Goal: Information Seeking & Learning: Learn about a topic

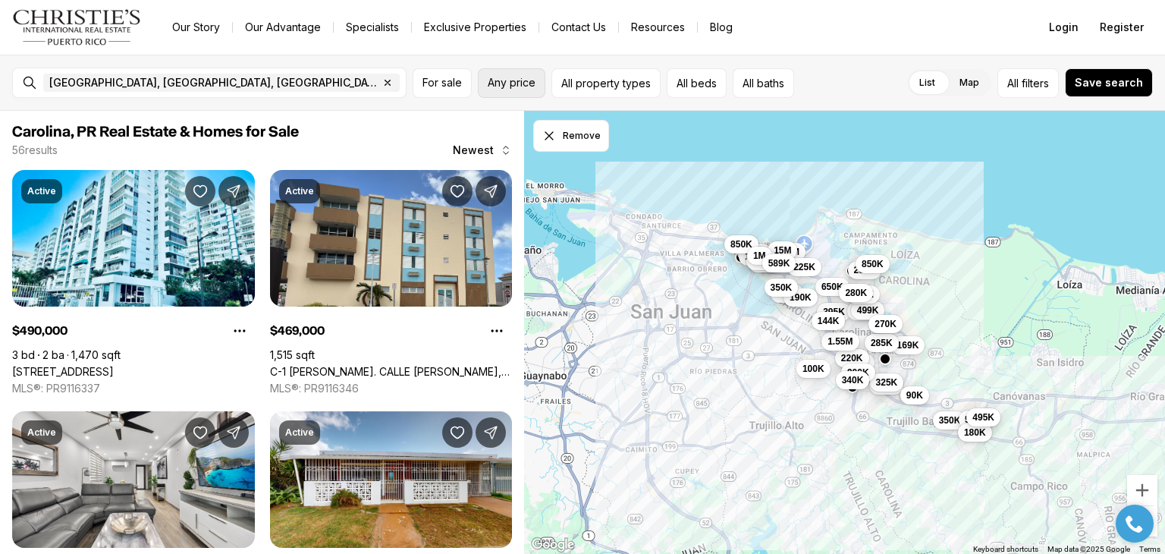
click at [494, 82] on span "Any price" at bounding box center [512, 83] width 48 height 12
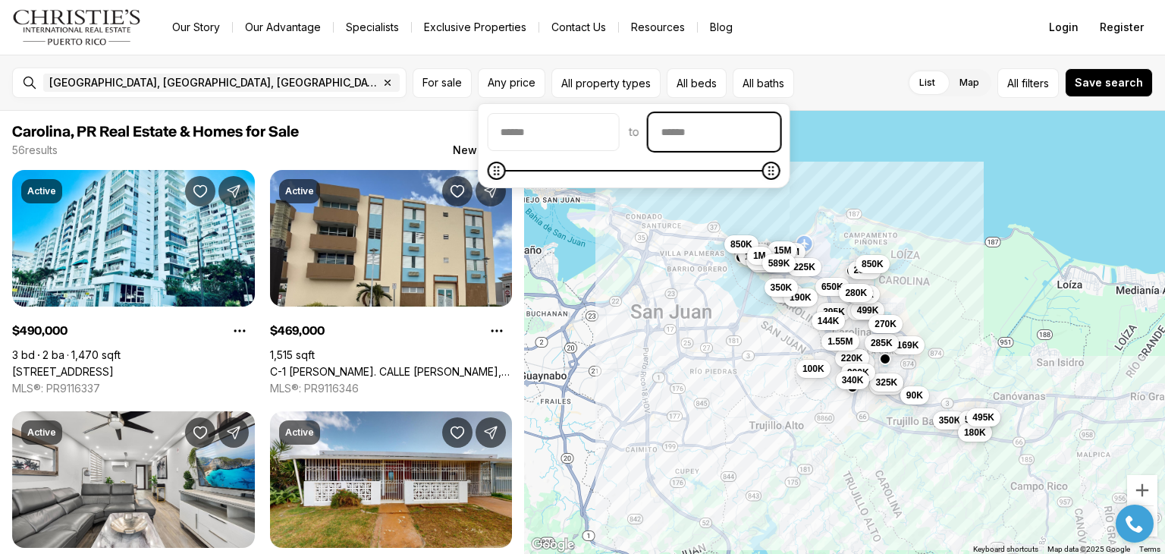
click at [731, 137] on input "priceMax" at bounding box center [714, 132] width 130 height 36
type input "********"
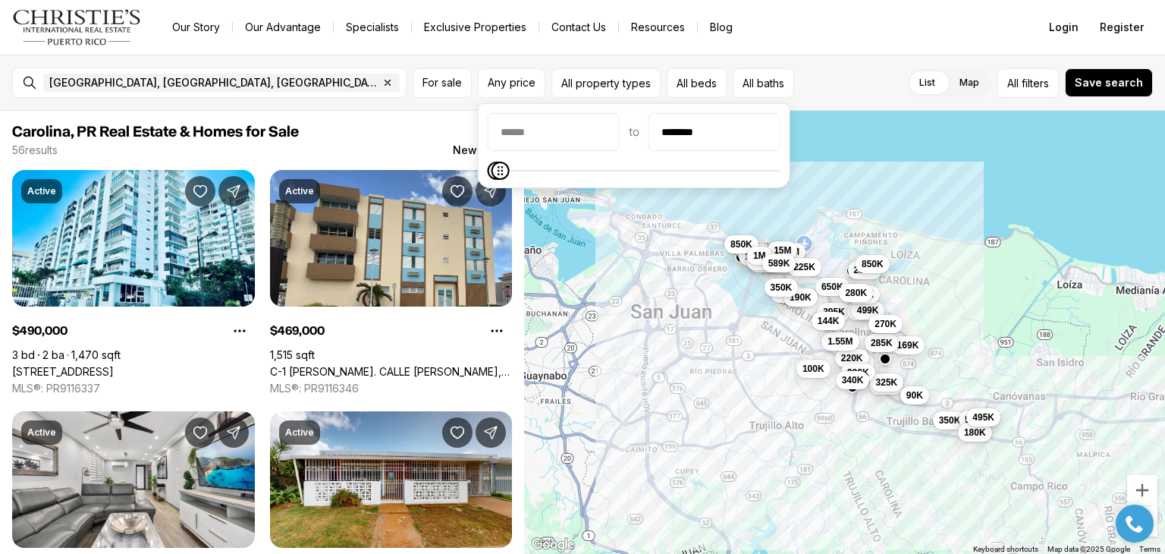
click at [424, 130] on span "Carolina, PR Real Estate & Homes for Sale" at bounding box center [262, 132] width 500 height 18
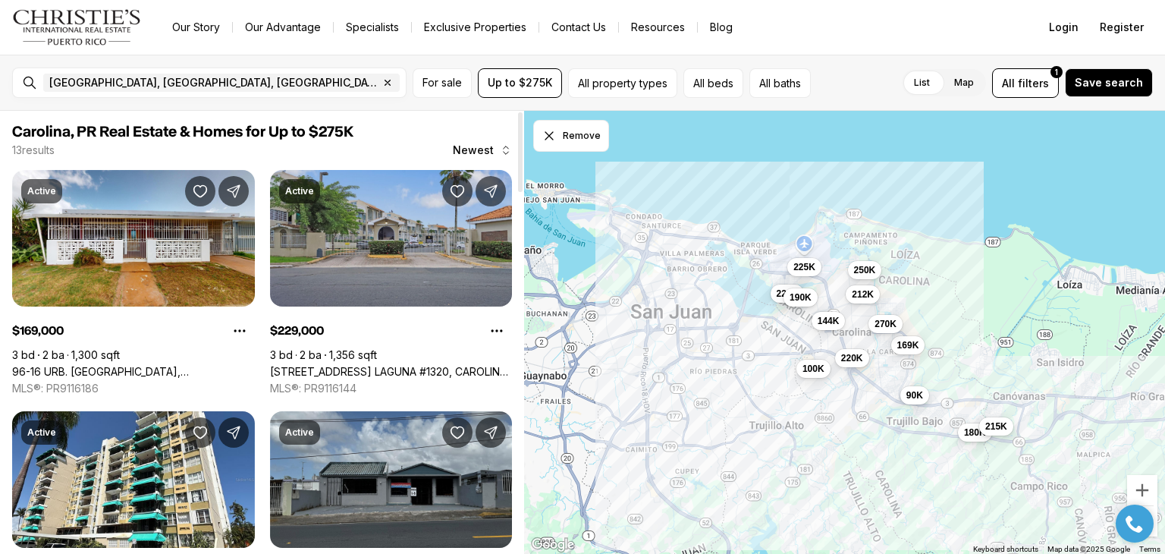
click at [344, 365] on link "[STREET_ADDRESS] LAGUNA #1320, CAROLINA PR, 00979" at bounding box center [391, 372] width 243 height 14
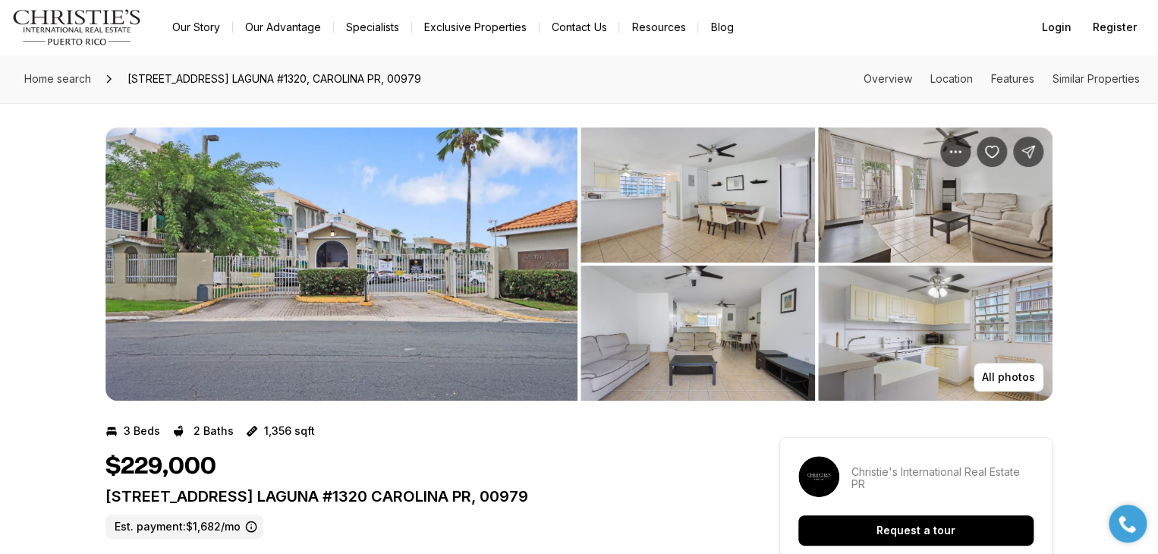
click at [329, 282] on img "View image gallery" at bounding box center [341, 263] width 472 height 273
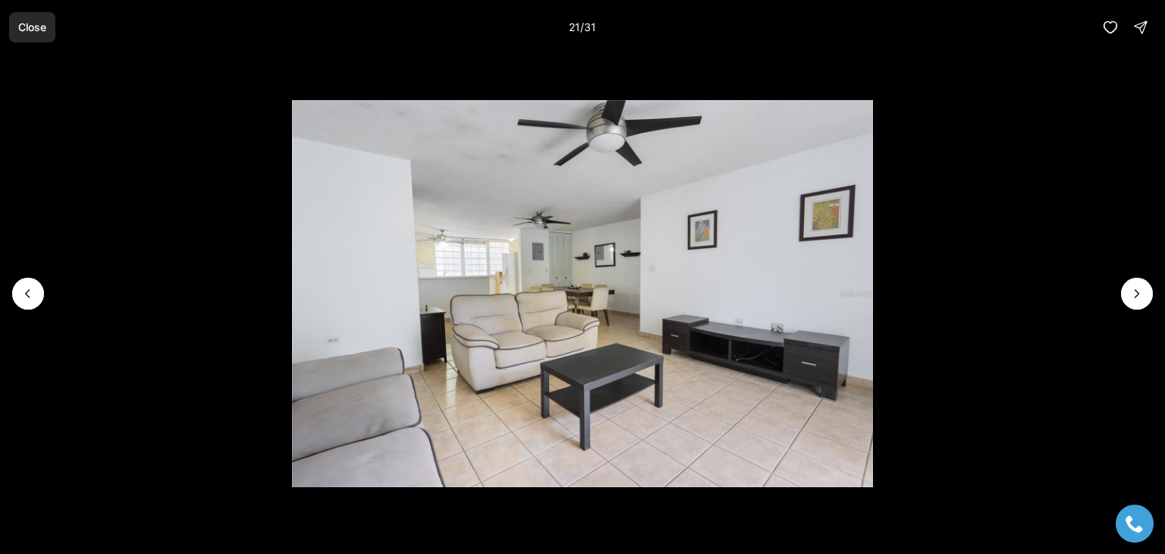
click at [36, 25] on p "Close" at bounding box center [32, 27] width 28 height 12
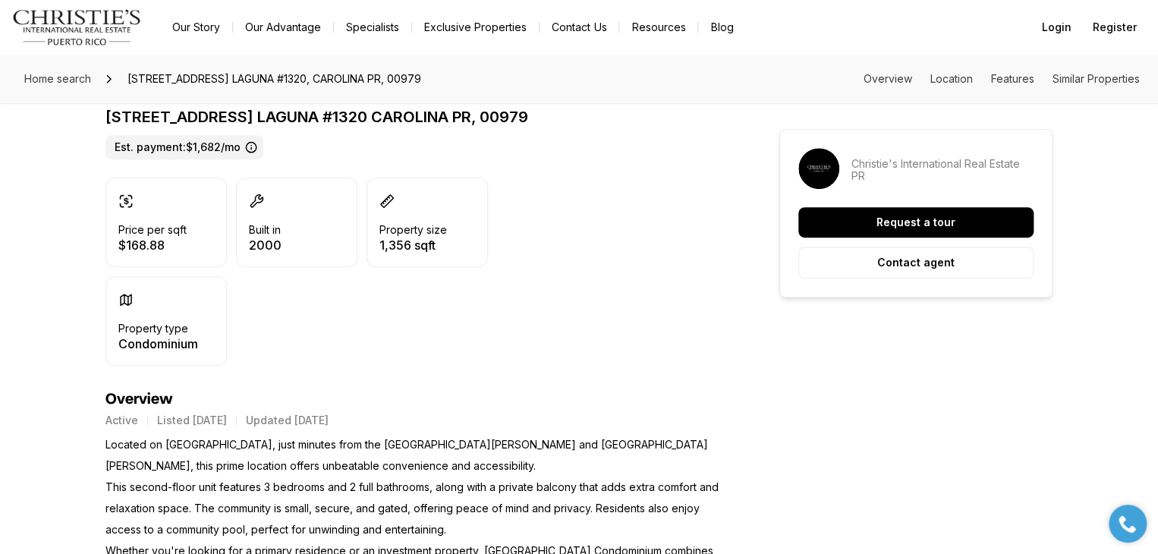
scroll to position [455, 0]
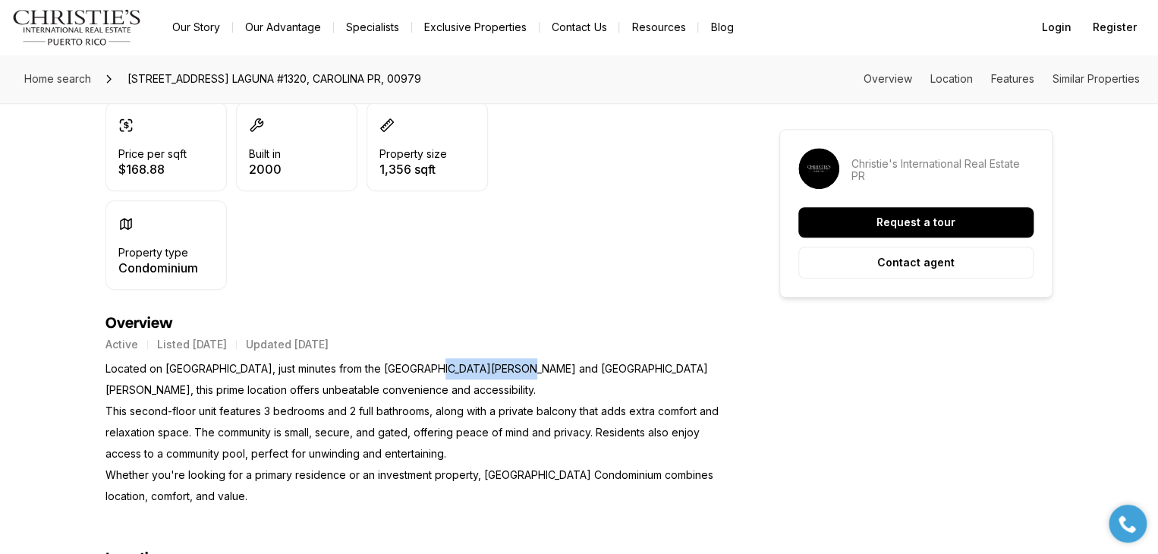
drag, startPoint x: 425, startPoint y: 360, endPoint x: 603, endPoint y: 362, distance: 178.3
click at [584, 362] on p "Located on Laguna Avenue, just minutes from the San Juan International Airport …" at bounding box center [414, 432] width 619 height 149
click at [633, 376] on p "Located on Laguna Avenue, just minutes from the San Juan International Airport …" at bounding box center [414, 432] width 619 height 149
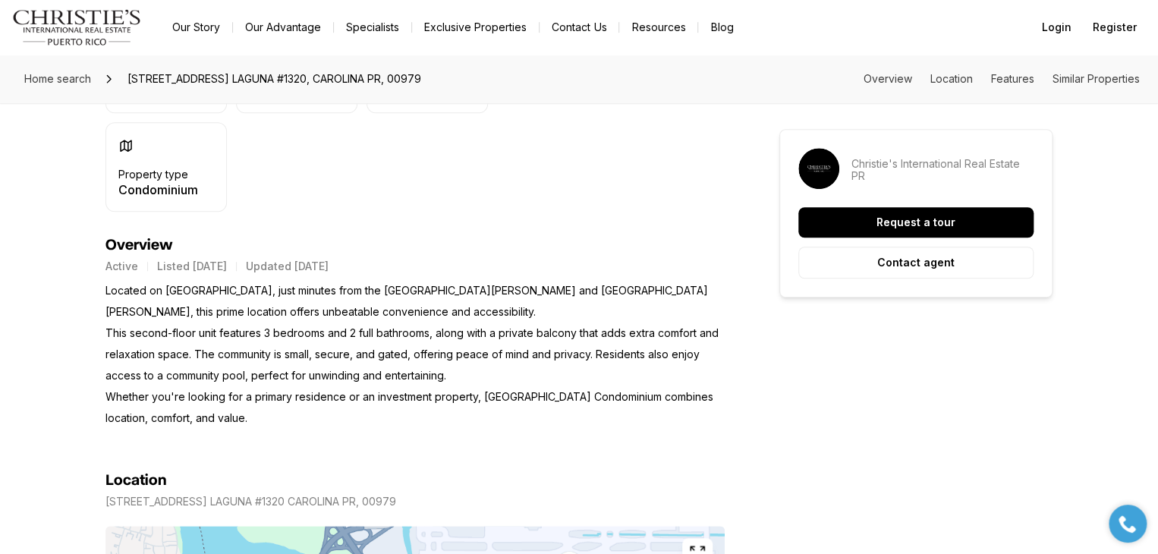
scroll to position [531, 0]
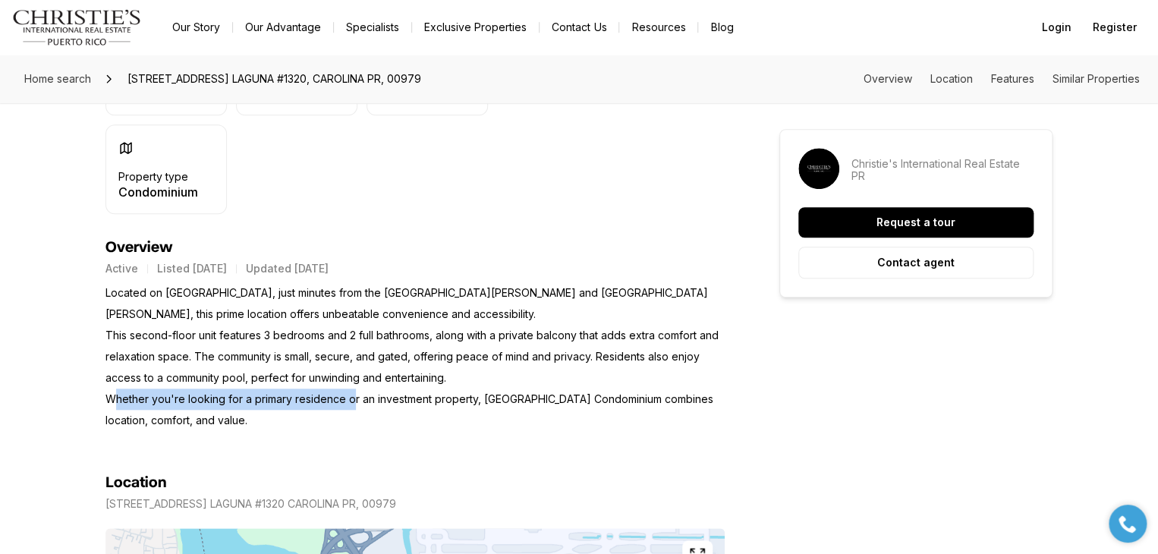
drag, startPoint x: 120, startPoint y: 392, endPoint x: 468, endPoint y: 382, distance: 348.3
click at [373, 391] on p "Located on Laguna Avenue, just minutes from the San Juan International Airport …" at bounding box center [414, 356] width 619 height 149
click at [415, 402] on p "Located on Laguna Avenue, just minutes from the San Juan International Airport …" at bounding box center [414, 356] width 619 height 149
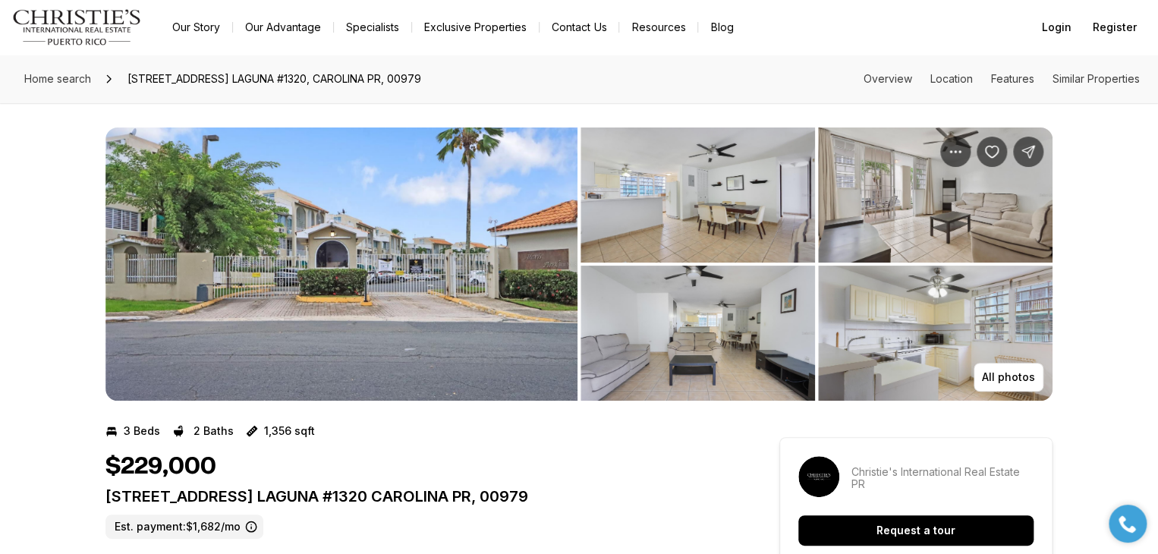
scroll to position [0, 0]
click at [397, 325] on img "View image gallery" at bounding box center [341, 263] width 472 height 273
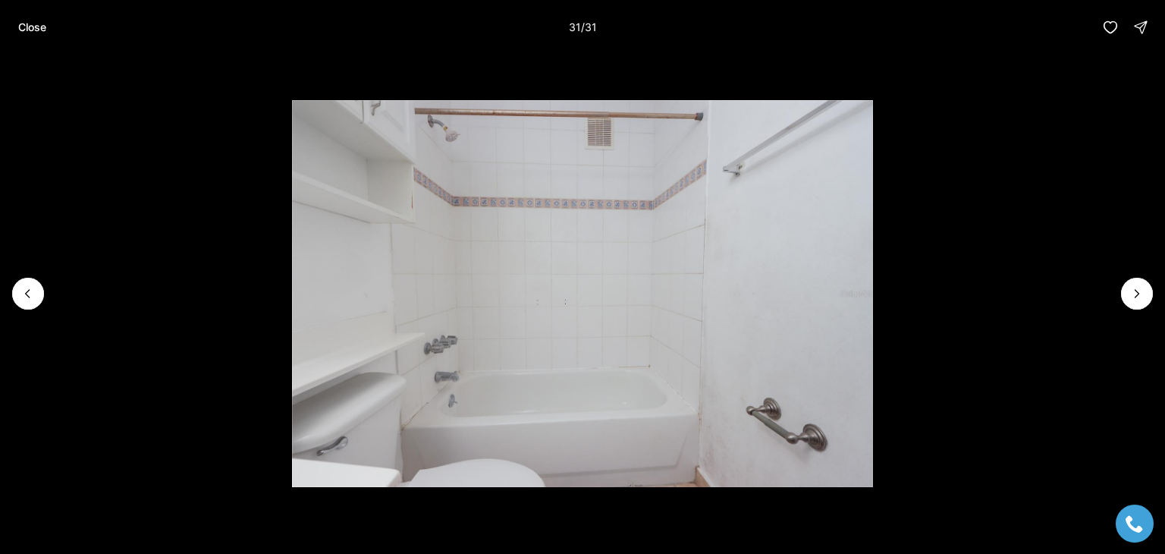
click at [2, 24] on div "Close 31 / 31" at bounding box center [582, 27] width 1165 height 55
click at [30, 19] on button "Close" at bounding box center [32, 27] width 46 height 30
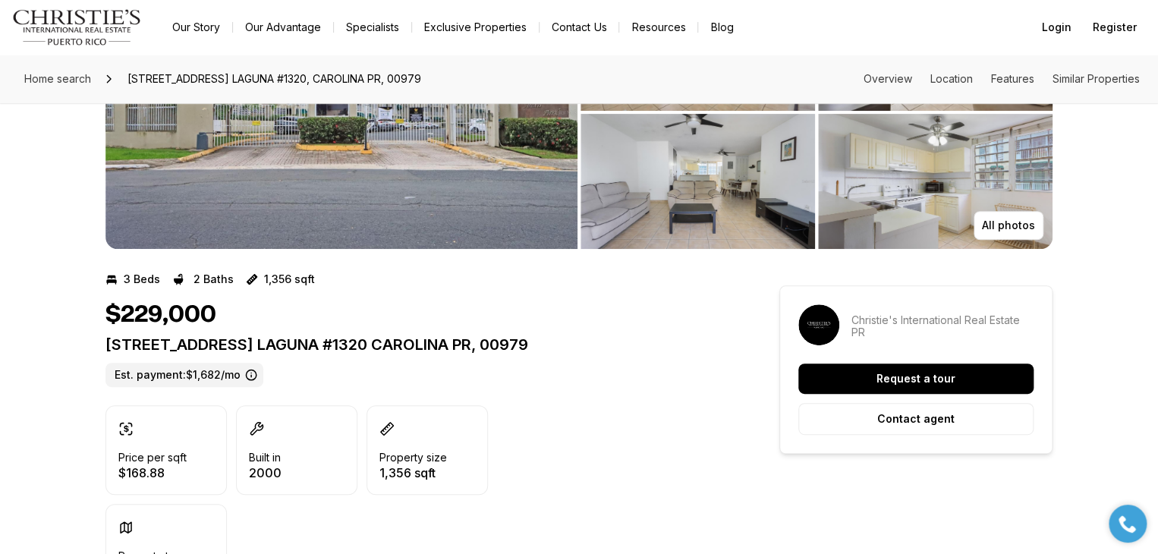
scroll to position [531, 0]
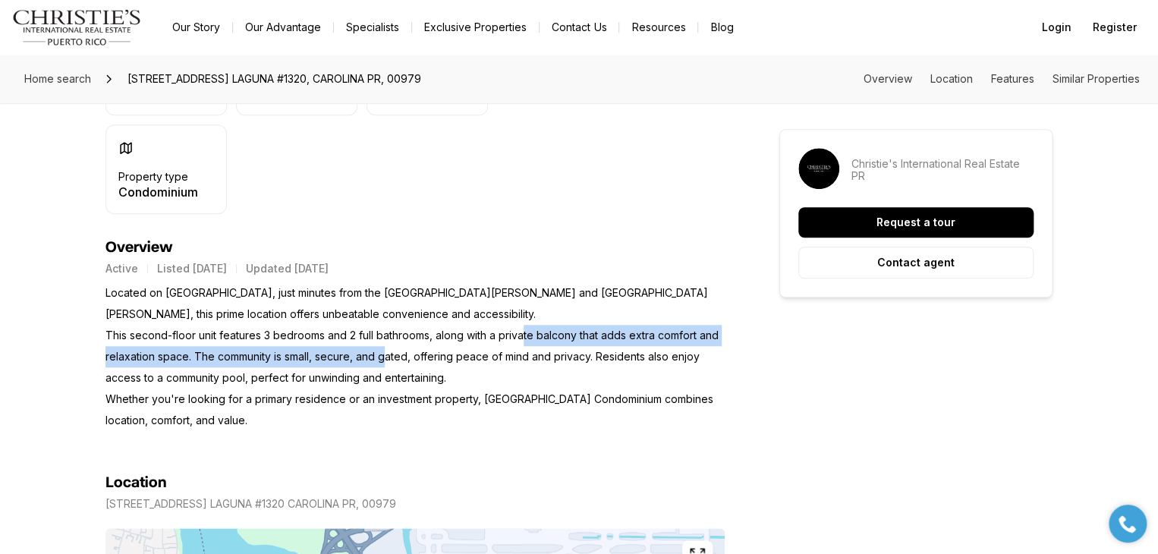
drag, startPoint x: 590, startPoint y: 344, endPoint x: 617, endPoint y: 344, distance: 26.5
click at [610, 344] on p "Located on Laguna Avenue, just minutes from the San Juan International Airport …" at bounding box center [414, 356] width 619 height 149
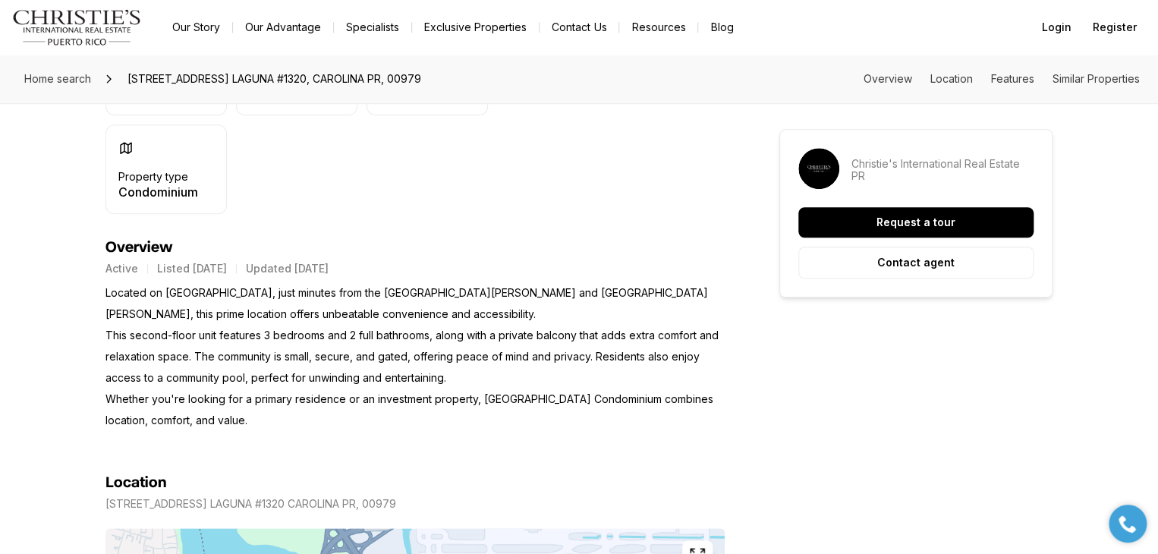
click at [577, 378] on p "Located on Laguna Avenue, just minutes from the San Juan International Airport …" at bounding box center [414, 356] width 619 height 149
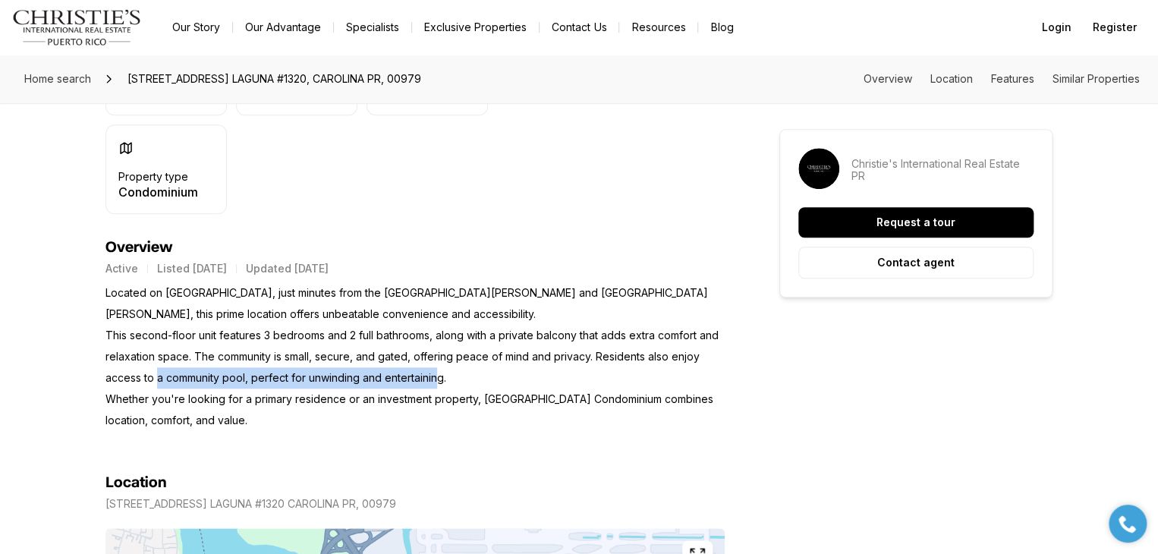
drag, startPoint x: 241, startPoint y: 372, endPoint x: 458, endPoint y: 375, distance: 217.0
click at [445, 373] on p "Located on Laguna Avenue, just minutes from the San Juan International Airport …" at bounding box center [414, 356] width 619 height 149
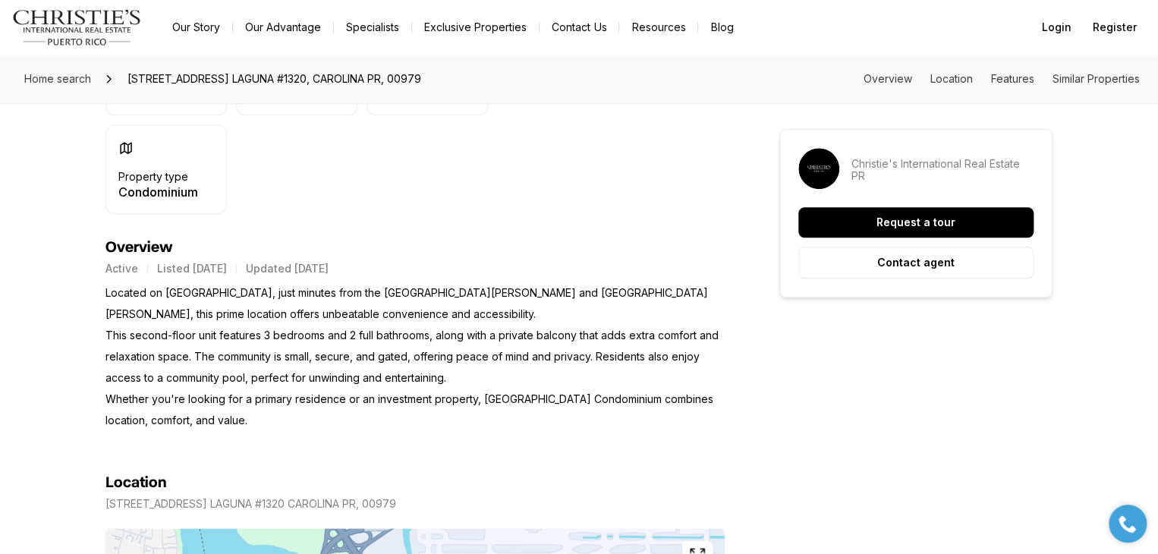
click at [495, 377] on p "Located on Laguna Avenue, just minutes from the San Juan International Airport …" at bounding box center [414, 356] width 619 height 149
drag, startPoint x: 291, startPoint y: 398, endPoint x: 366, endPoint y: 398, distance: 75.9
click at [363, 398] on p "Located on Laguna Avenue, just minutes from the San Juan International Airport …" at bounding box center [414, 356] width 619 height 149
click at [479, 413] on p "Located on Laguna Avenue, just minutes from the San Juan International Airport …" at bounding box center [414, 356] width 619 height 149
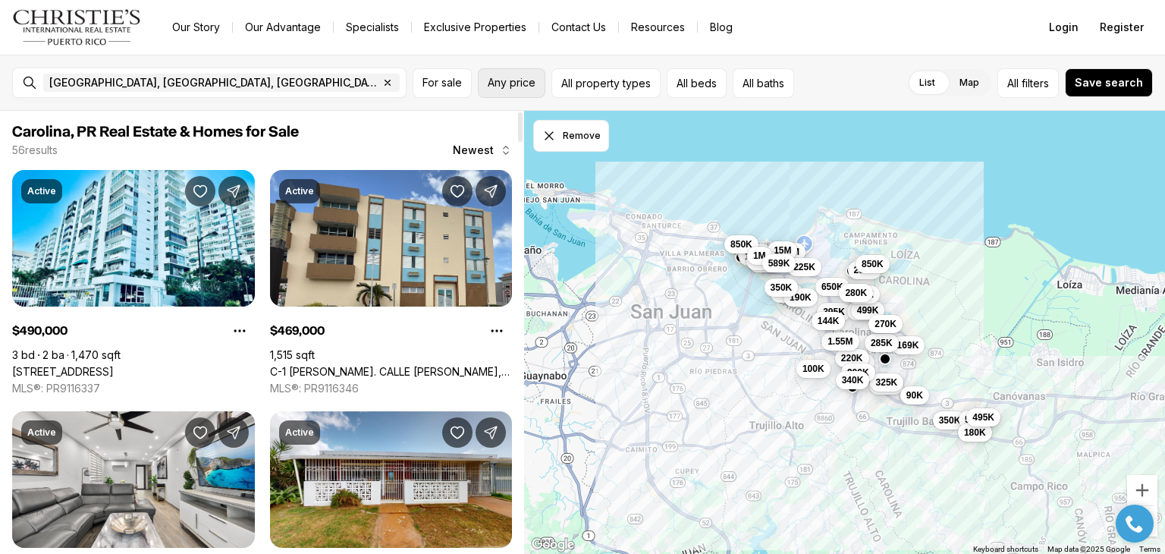
click at [497, 83] on span "Any price" at bounding box center [512, 83] width 48 height 12
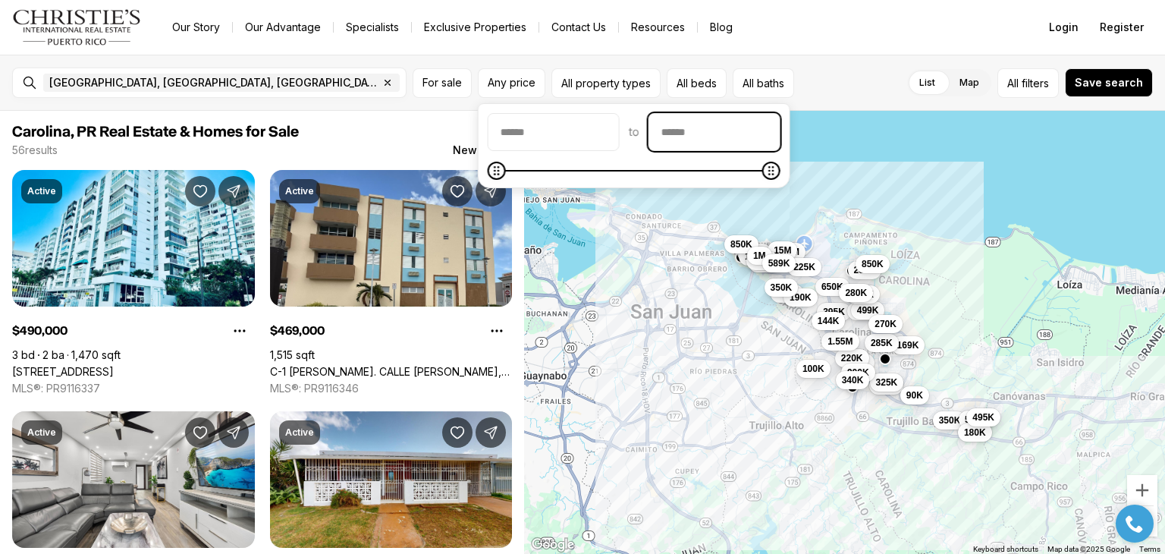
click at [746, 125] on input "priceMax" at bounding box center [714, 132] width 130 height 36
type input "********"
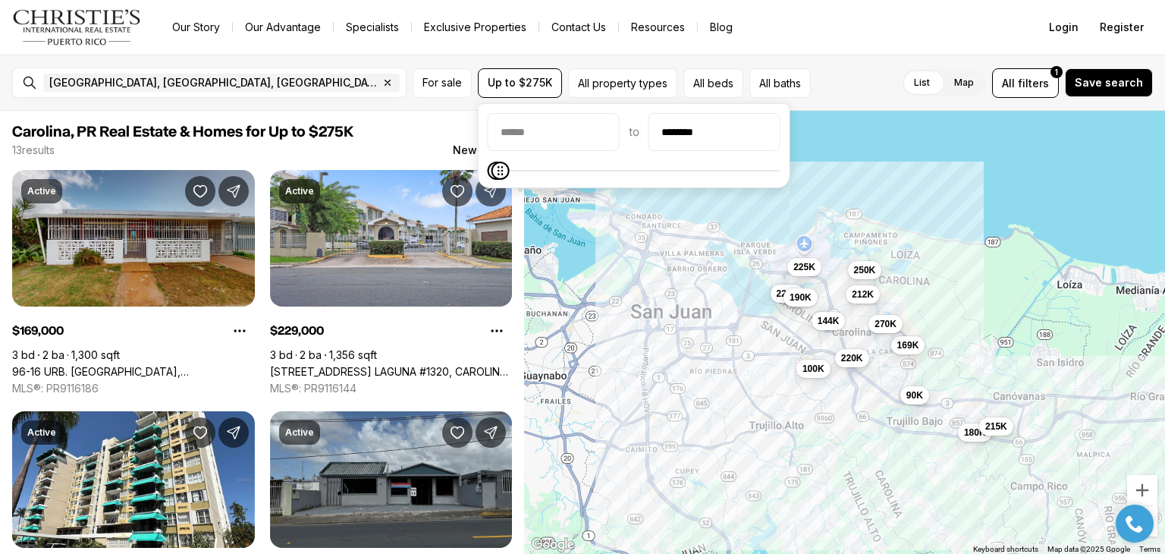
click at [164, 365] on link "96-16 URB. [GEOGRAPHIC_DATA], [GEOGRAPHIC_DATA], 00984" at bounding box center [133, 372] width 243 height 14
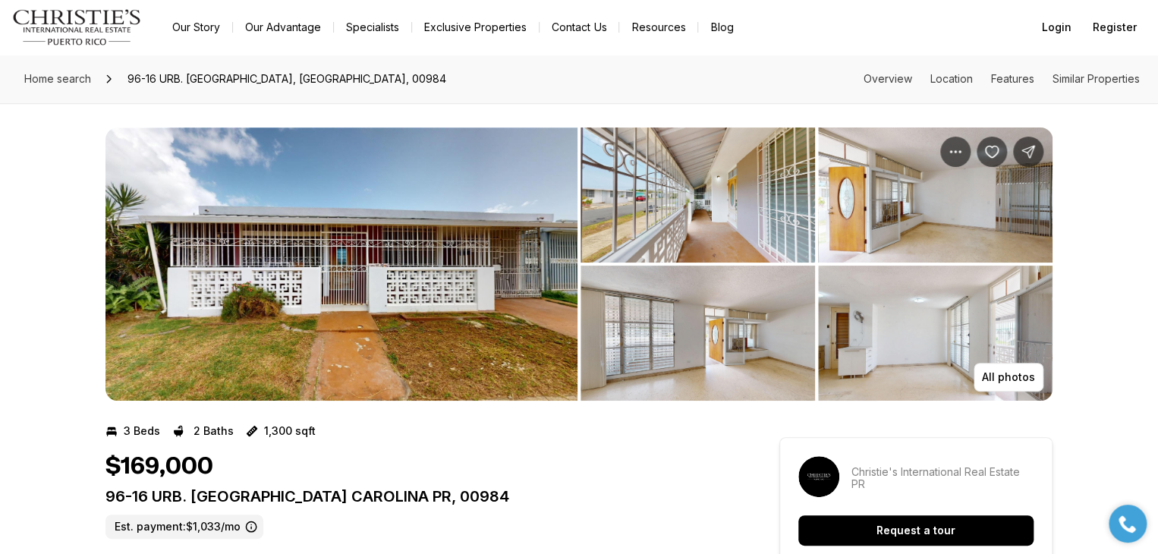
click at [317, 292] on img "View image gallery" at bounding box center [341, 263] width 472 height 273
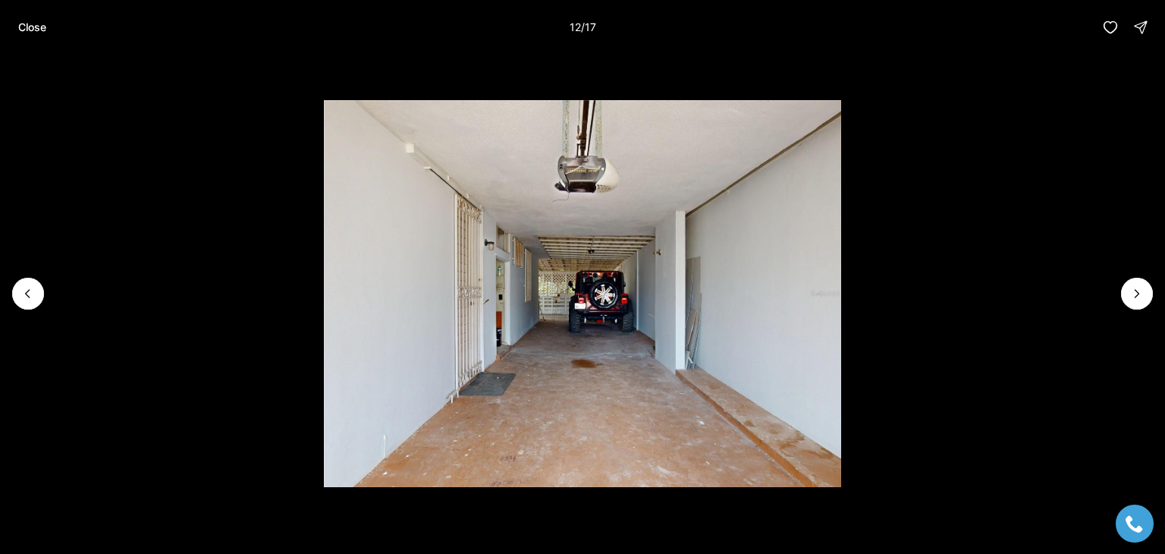
click at [1098, 200] on li "12 of 17" at bounding box center [582, 294] width 1165 height 478
click at [17, 27] on button "Close" at bounding box center [32, 27] width 46 height 30
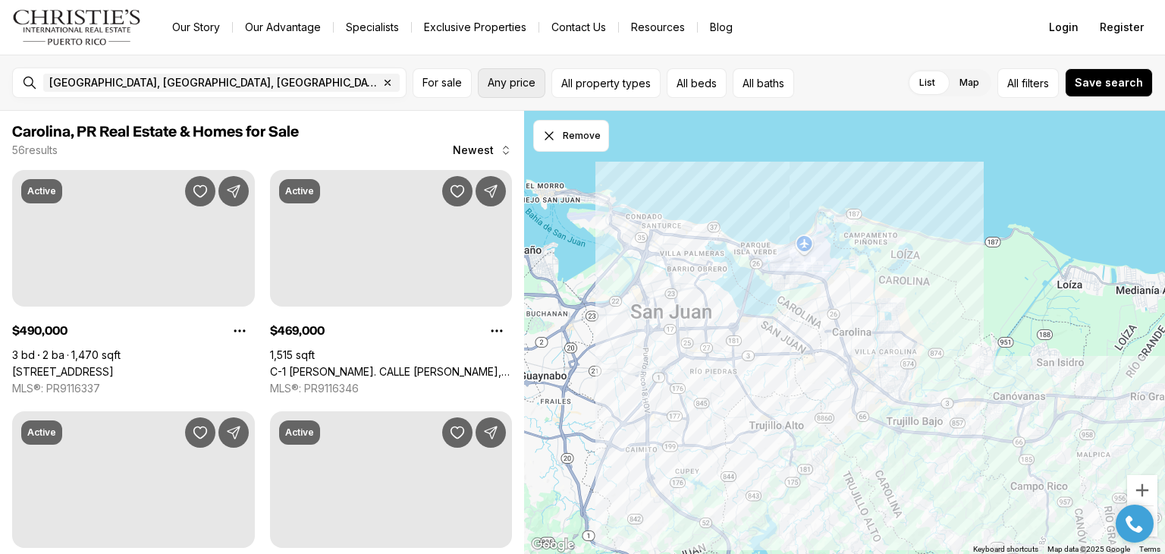
click at [496, 89] on button "Any price" at bounding box center [512, 83] width 68 height 30
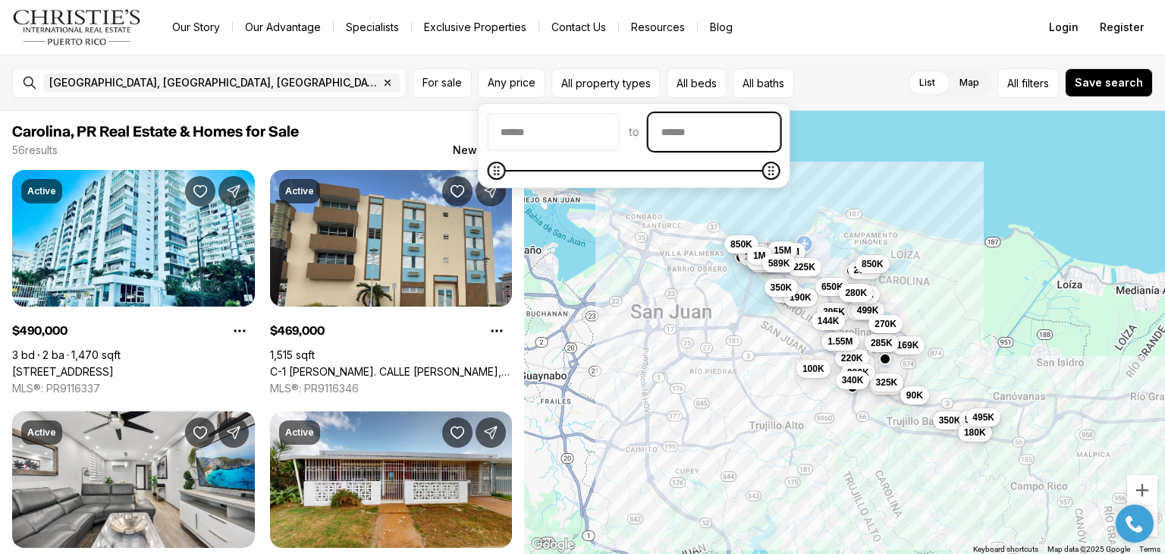
click at [722, 143] on input "priceMax" at bounding box center [714, 132] width 130 height 36
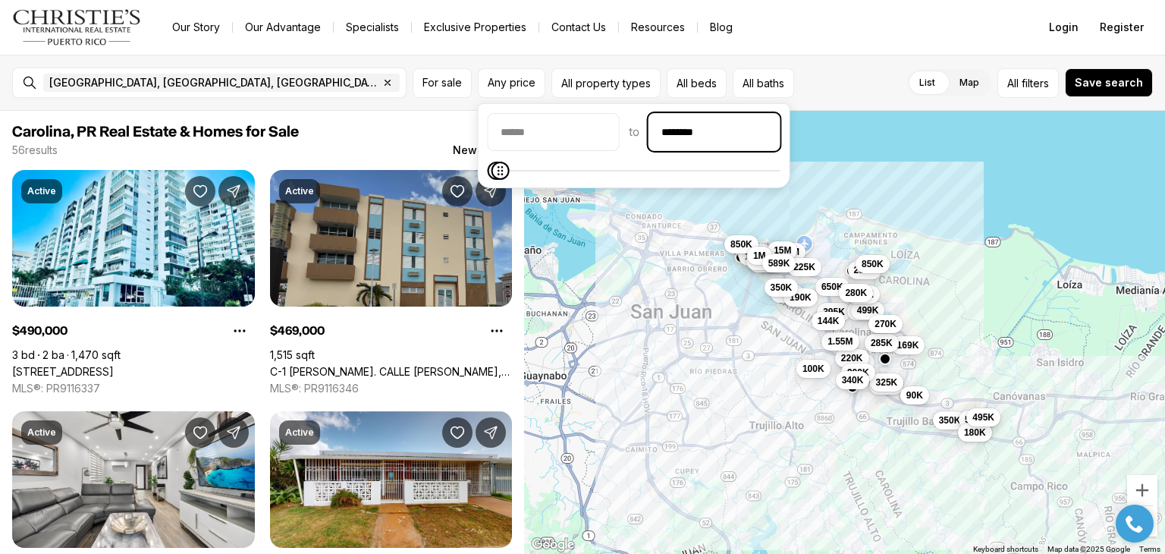
type input "********"
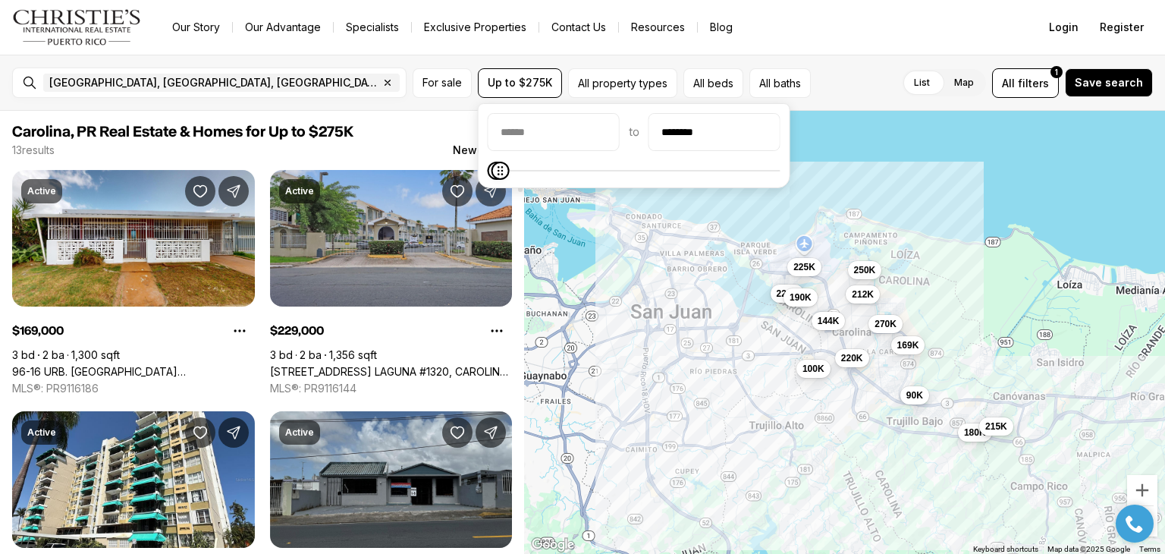
click at [350, 365] on link "[STREET_ADDRESS] LAGUNA #1320, CAROLINA PR, 00979" at bounding box center [391, 372] width 243 height 14
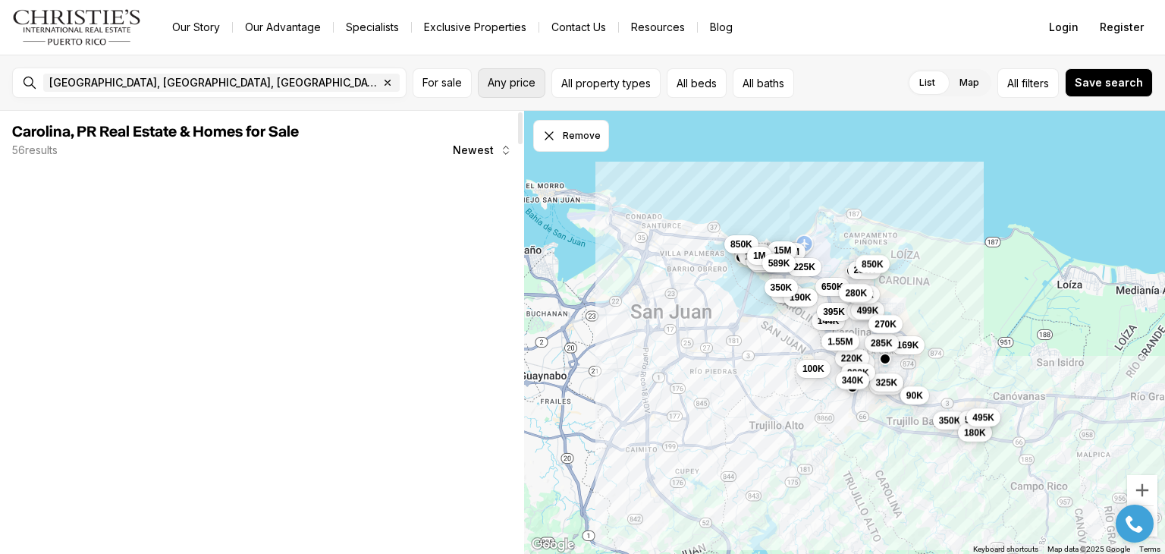
click at [513, 88] on span "Any price" at bounding box center [512, 83] width 48 height 12
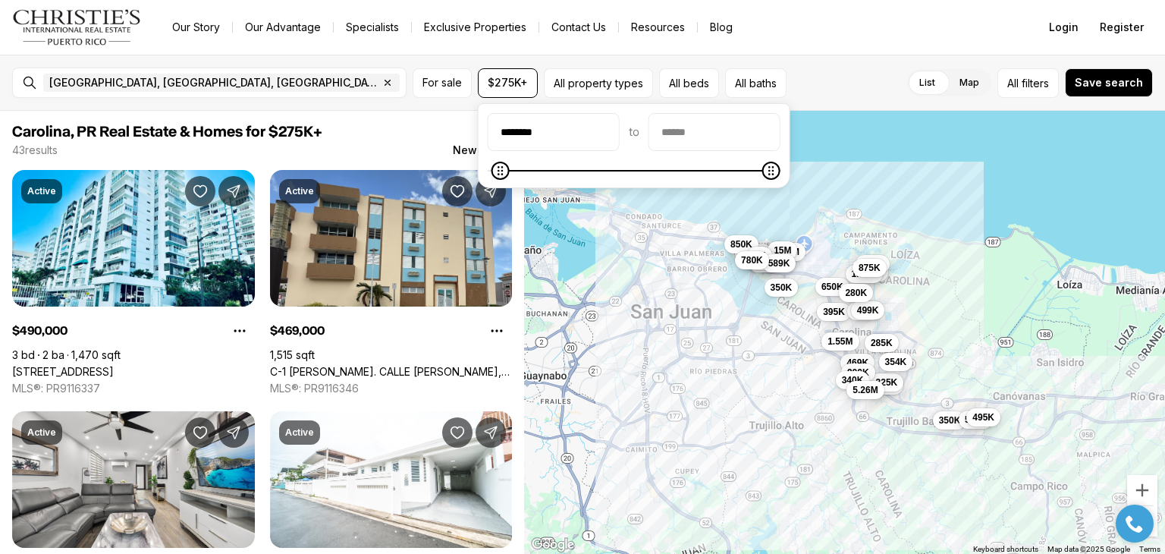
drag, startPoint x: 609, startPoint y: 139, endPoint x: 474, endPoint y: 151, distance: 135.6
click at [474, 151] on body "Go to: Homepage Our Story Our Advantage Specialists Exclusive Properties Contac…" at bounding box center [582, 277] width 1165 height 554
type input "**"
click at [744, 124] on input "priceMax" at bounding box center [714, 132] width 130 height 36
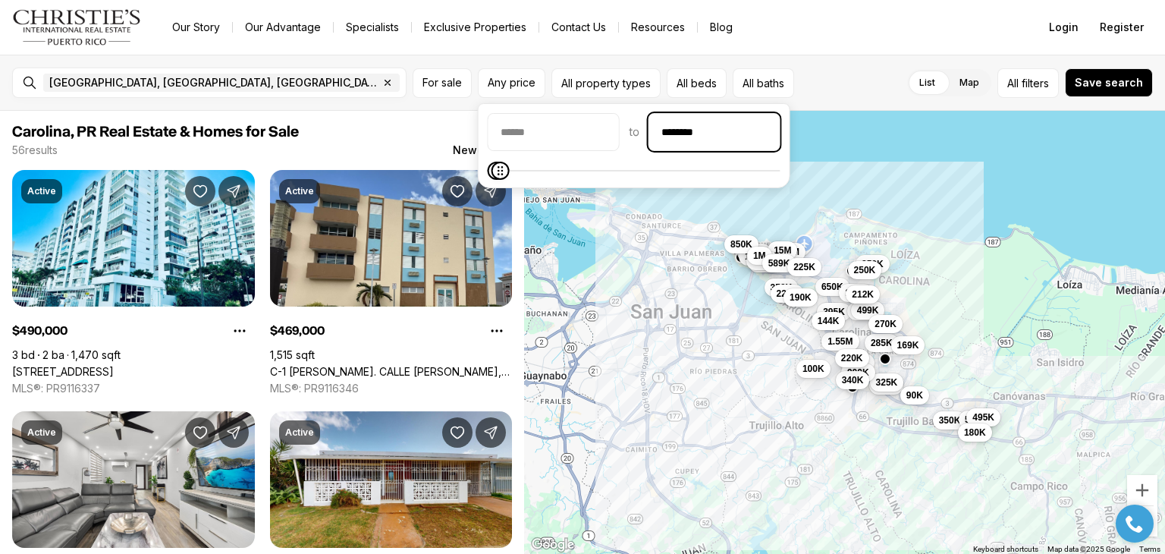
type input "********"
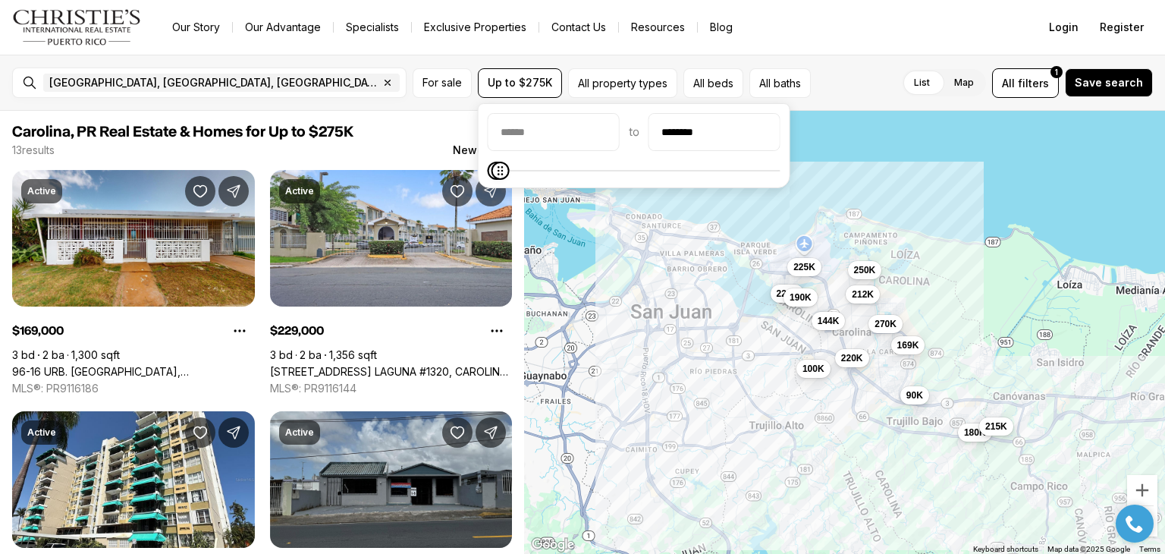
click at [1016, 17] on div "Our Story Our Advantage Specialists Exclusive Properties Contact Us Resources B…" at bounding box center [591, 27] width 862 height 21
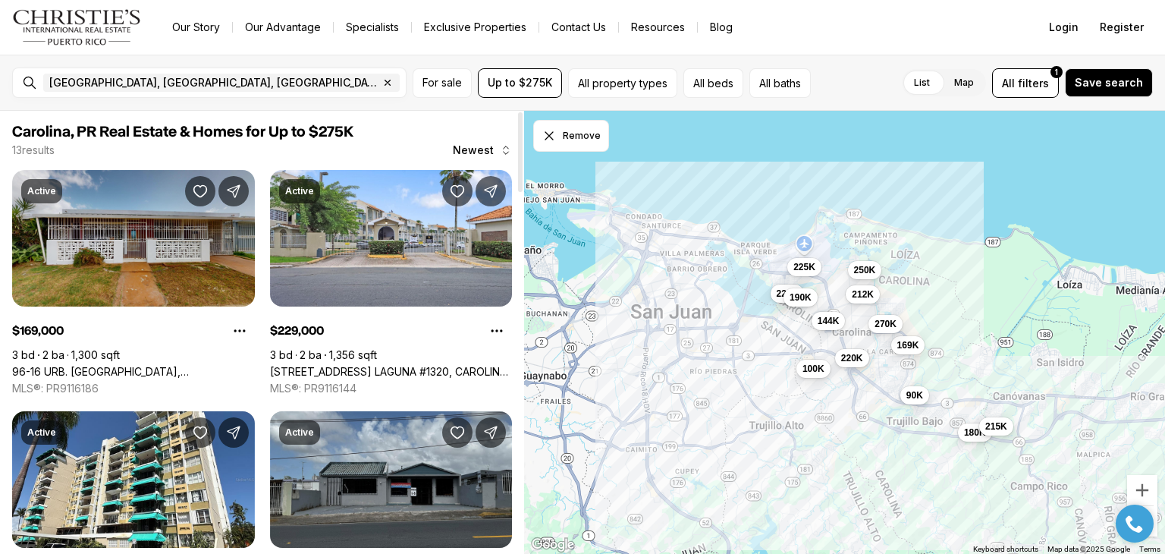
click at [115, 365] on link "96-16 URB. [GEOGRAPHIC_DATA], [GEOGRAPHIC_DATA], 00984" at bounding box center [133, 372] width 243 height 14
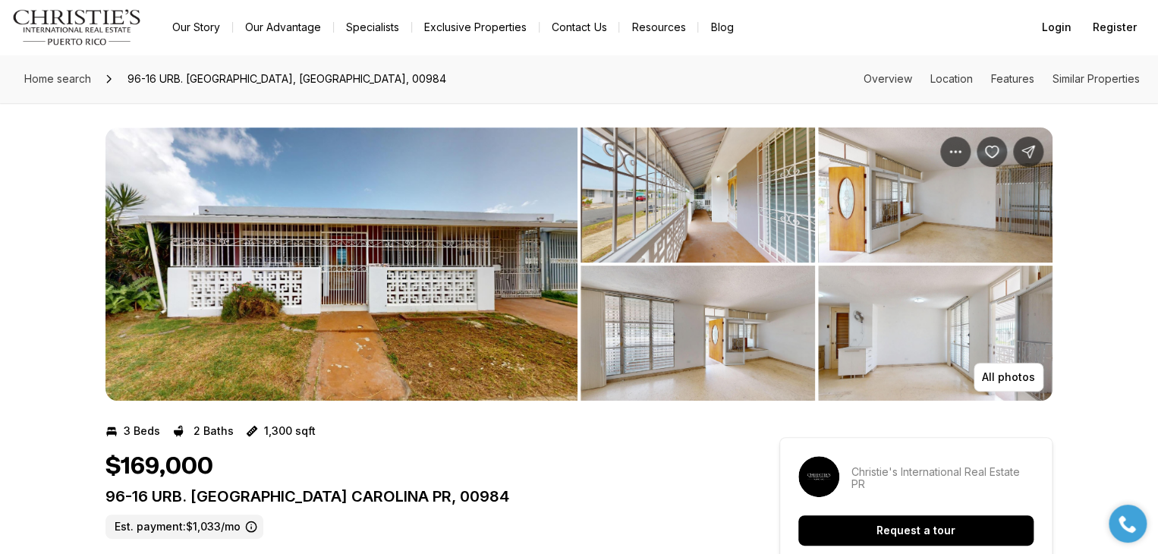
click at [397, 293] on img "View image gallery" at bounding box center [341, 263] width 472 height 273
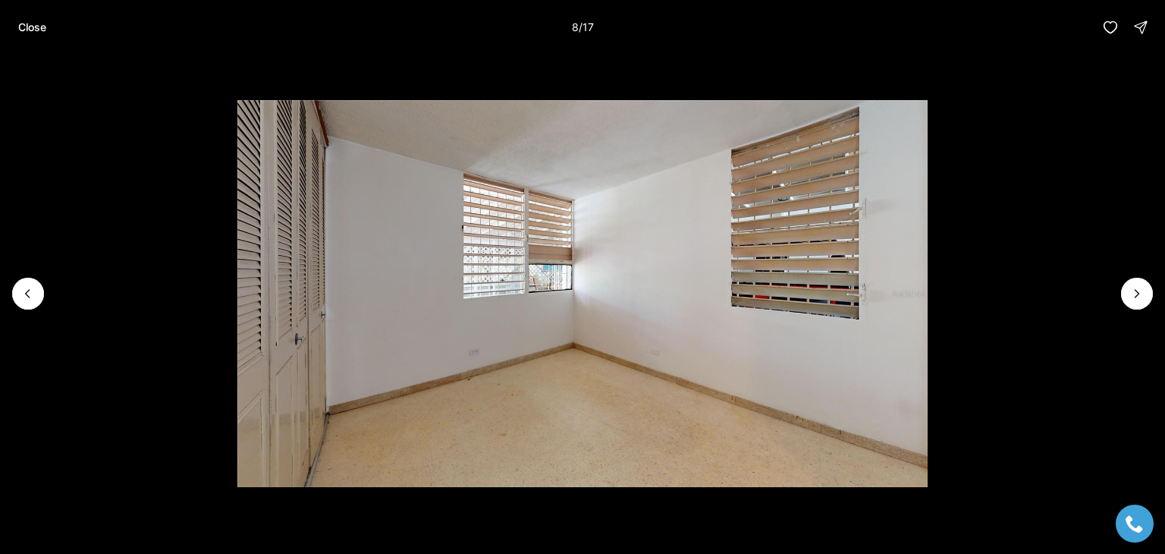
click at [589, 302] on img "8 of 17" at bounding box center [582, 294] width 690 height 388
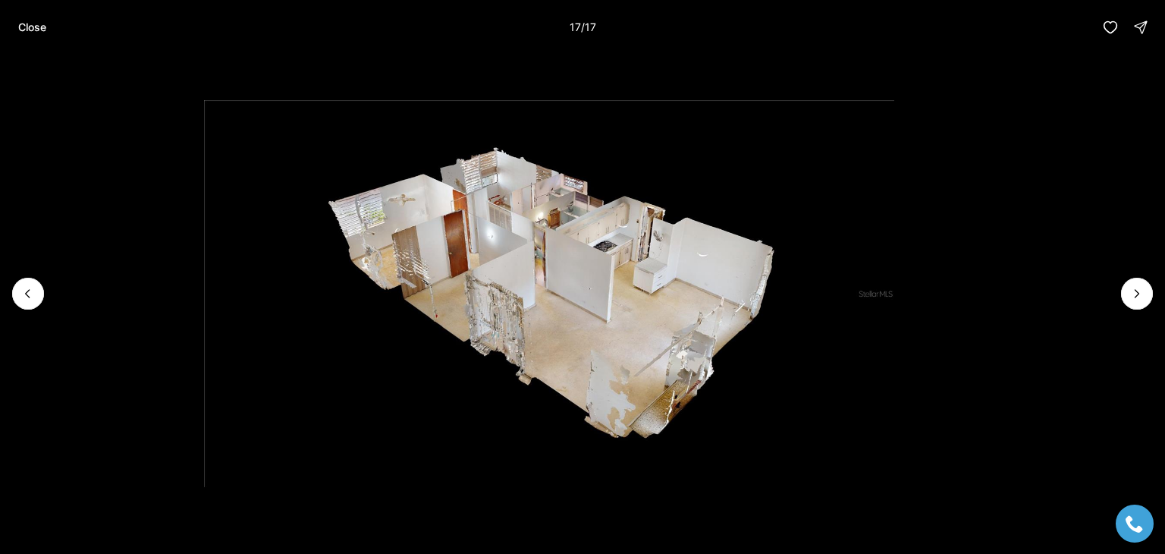
drag, startPoint x: 604, startPoint y: 366, endPoint x: 540, endPoint y: 344, distance: 67.7
click at [542, 347] on img "17 of 17" at bounding box center [549, 294] width 690 height 388
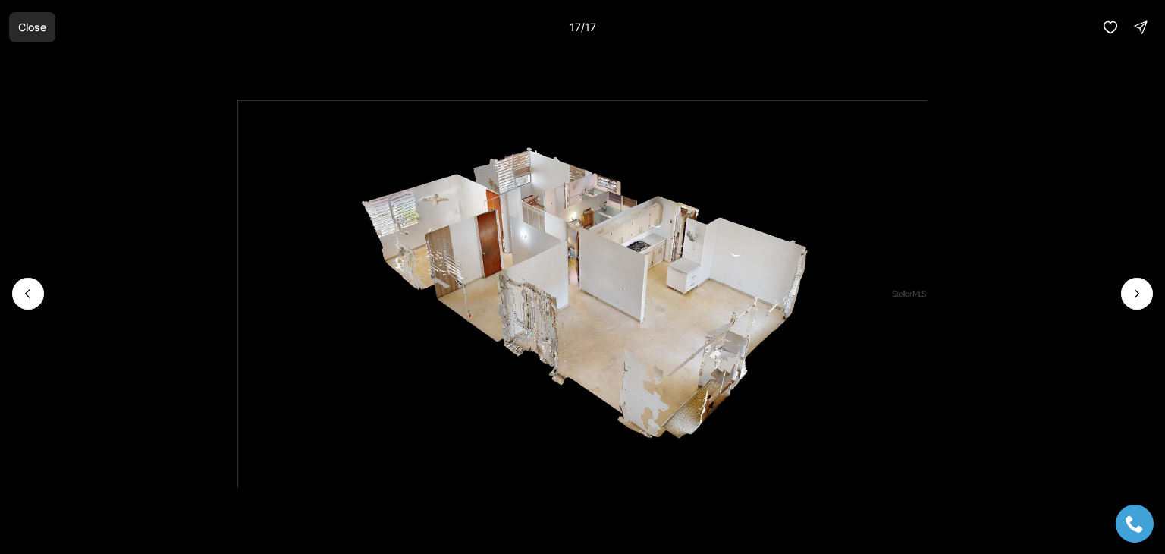
click at [21, 26] on p "Close" at bounding box center [32, 27] width 28 height 12
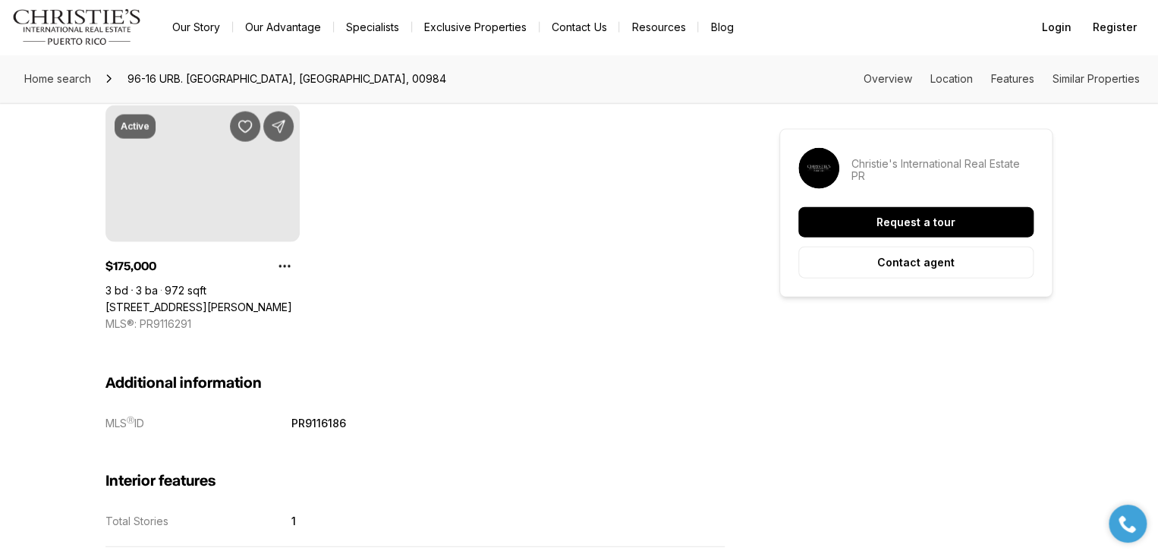
scroll to position [1593, 0]
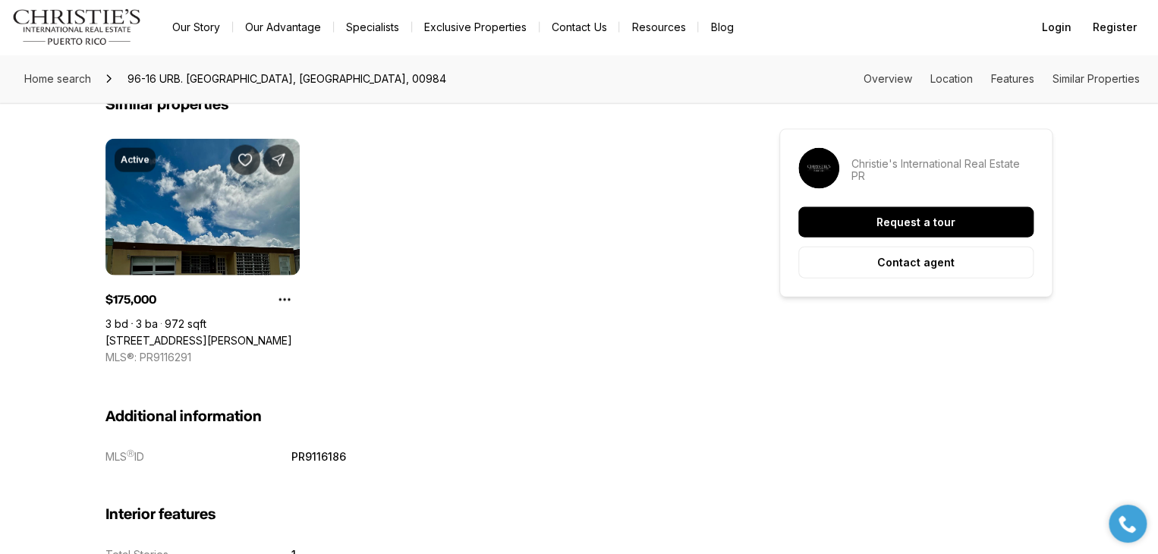
click at [270, 338] on link "[STREET_ADDRESS][PERSON_NAME]" at bounding box center [198, 341] width 187 height 14
